Goal: Task Accomplishment & Management: Manage account settings

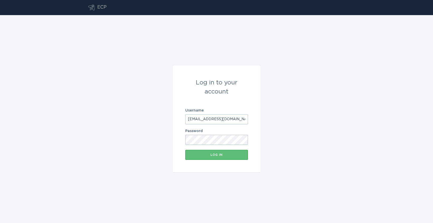
drag, startPoint x: 244, startPoint y: 118, endPoint x: 90, endPoint y: 113, distance: 153.2
click at [90, 113] on div "Log in to your account Username [EMAIL_ADDRESS][DOMAIN_NAME] Password Log in" at bounding box center [216, 119] width 433 height 208
paste input "alliant"
type input "[EMAIL_ADDRESS][DOMAIN_NAME]"
click at [208, 154] on div "Log in" at bounding box center [217, 154] width 58 height 3
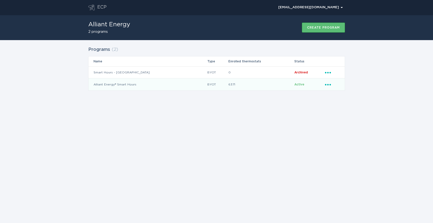
click at [331, 85] on icon "Ellipsis" at bounding box center [328, 84] width 7 height 4
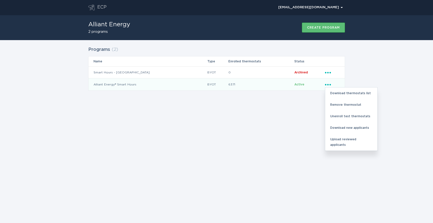
click at [291, 129] on div "ECP [EMAIL_ADDRESS][DOMAIN_NAME] Chevron Alliant Energy 2 programs Create progr…" at bounding box center [216, 111] width 433 height 223
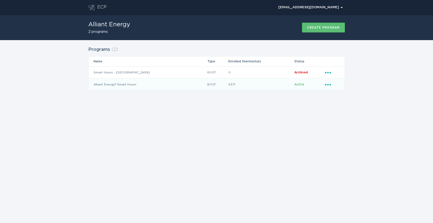
click at [326, 83] on icon "Ellipsis" at bounding box center [328, 84] width 7 height 4
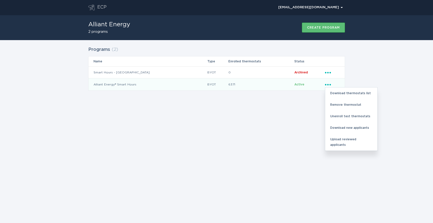
drag, startPoint x: 395, startPoint y: 66, endPoint x: 288, endPoint y: 45, distance: 109.3
click at [395, 66] on div "Programs ( 2 ) Name Type Enrolled thermostats Status Smart Hours - WI BYOT 0 Ar…" at bounding box center [216, 71] width 433 height 63
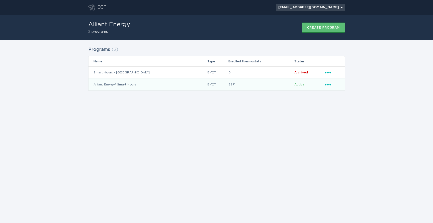
click at [342, 8] on icon "Chevron" at bounding box center [342, 7] width 2 height 1
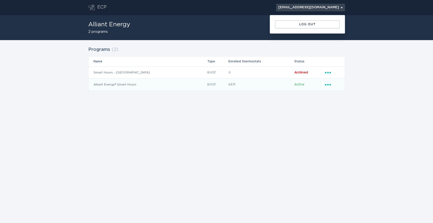
click at [342, 8] on icon "Open user account details" at bounding box center [342, 7] width 2 height 1
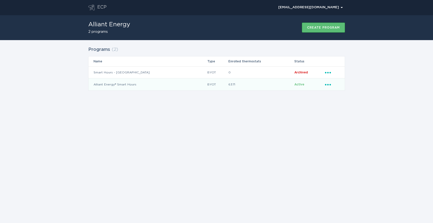
click at [325, 86] on div "Ellipsis" at bounding box center [332, 85] width 15 height 6
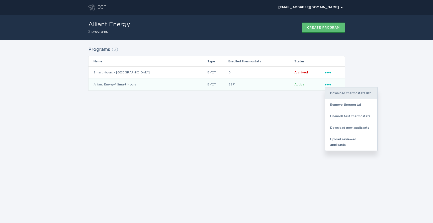
click at [339, 92] on div "Download thermostats list" at bounding box center [351, 93] width 52 height 12
